Goal: Transaction & Acquisition: Purchase product/service

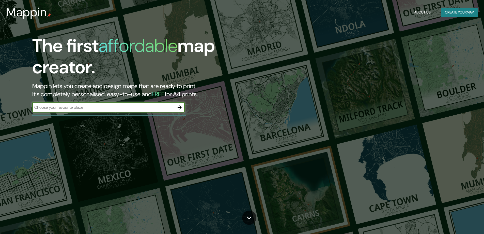
click at [179, 107] on icon "button" at bounding box center [180, 107] width 4 height 4
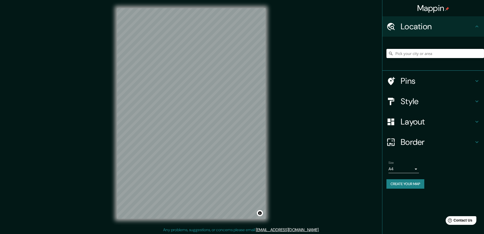
click at [408, 53] on input "Pick your city or area" at bounding box center [435, 53] width 98 height 9
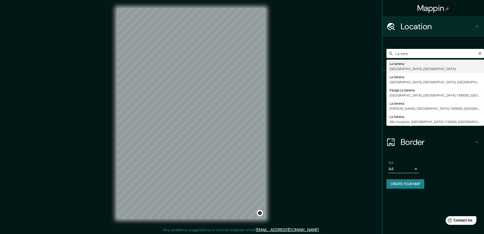
type input "[GEOGRAPHIC_DATA][PERSON_NAME], [GEOGRAPHIC_DATA], [GEOGRAPHIC_DATA]"
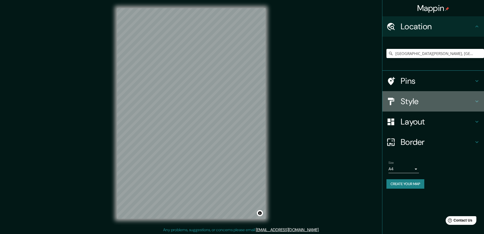
click at [414, 100] on h4 "Style" at bounding box center [437, 101] width 73 height 10
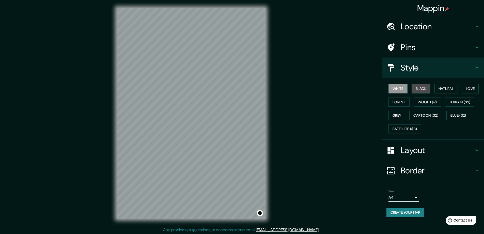
click at [421, 90] on button "Black" at bounding box center [421, 88] width 19 height 9
click at [444, 89] on button "Natural" at bounding box center [445, 88] width 23 height 9
click at [457, 102] on button "Terrain ($2)" at bounding box center [459, 101] width 29 height 9
click at [448, 90] on button "Natural" at bounding box center [445, 88] width 23 height 9
click at [473, 89] on button "Love" at bounding box center [470, 88] width 17 height 9
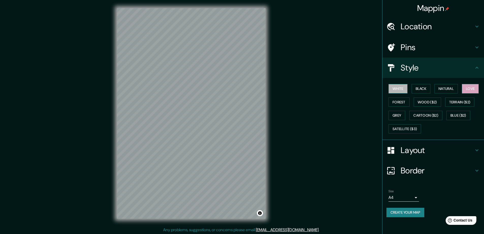
click at [398, 89] on button "White" at bounding box center [397, 88] width 19 height 9
click at [399, 101] on button "Forest" at bounding box center [398, 101] width 21 height 9
click at [423, 150] on h4 "Layout" at bounding box center [437, 150] width 73 height 10
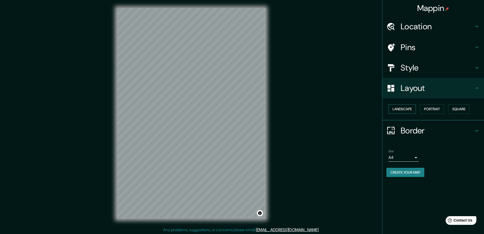
click at [408, 109] on button "Landscape" at bounding box center [401, 108] width 27 height 9
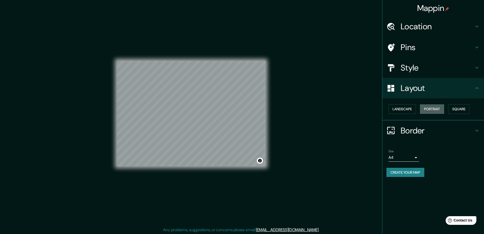
click at [429, 109] on button "Portrait" at bounding box center [432, 108] width 24 height 9
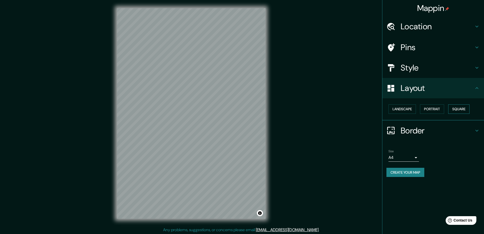
click at [457, 108] on button "Square" at bounding box center [458, 108] width 21 height 9
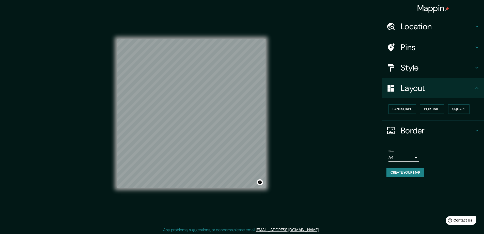
click at [162, 193] on div "© Mapbox © OpenStreetMap Improve this map" at bounding box center [191, 113] width 149 height 210
click at [185, 194] on div "© Mapbox © OpenStreetMap Improve this map" at bounding box center [191, 113] width 149 height 210
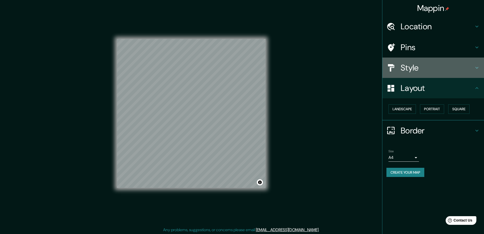
click at [407, 69] on h4 "Style" at bounding box center [437, 68] width 73 height 10
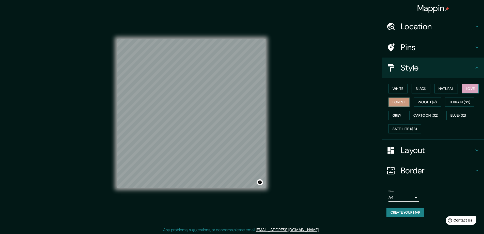
click at [472, 87] on button "Love" at bounding box center [470, 88] width 17 height 9
click at [444, 88] on button "Natural" at bounding box center [445, 88] width 23 height 9
click at [414, 47] on h4 "Pins" at bounding box center [437, 47] width 73 height 10
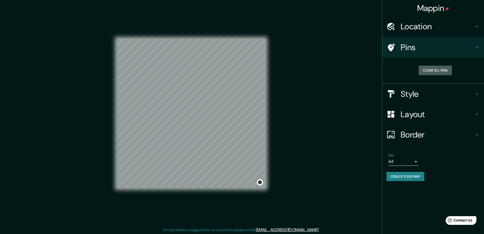
click at [437, 69] on button "Clear all pins" at bounding box center [435, 70] width 33 height 9
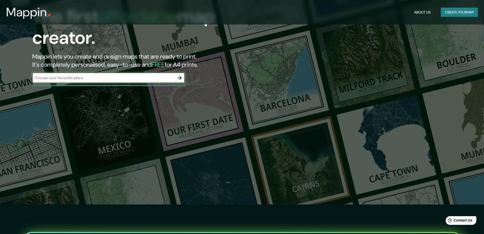
scroll to position [25, 0]
